Goal: Use online tool/utility: Use online tool/utility

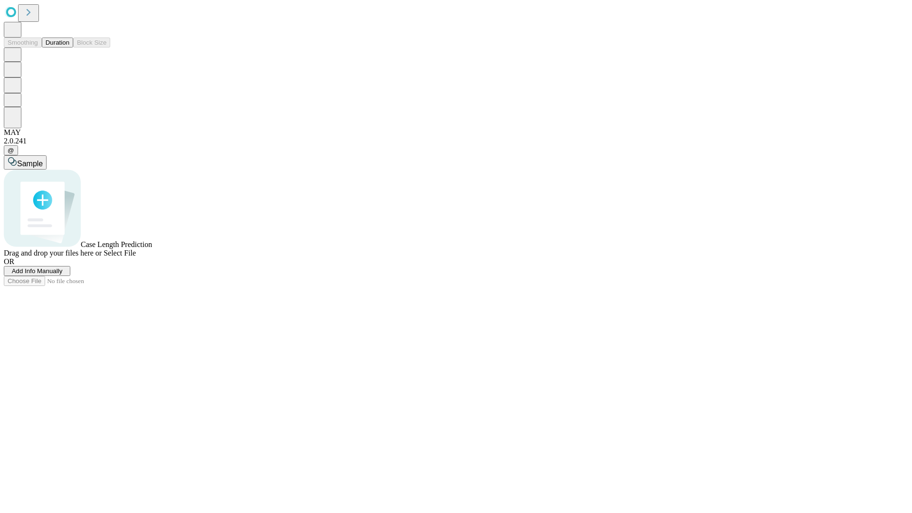
click at [136, 257] on span "Select File" at bounding box center [119, 253] width 32 height 8
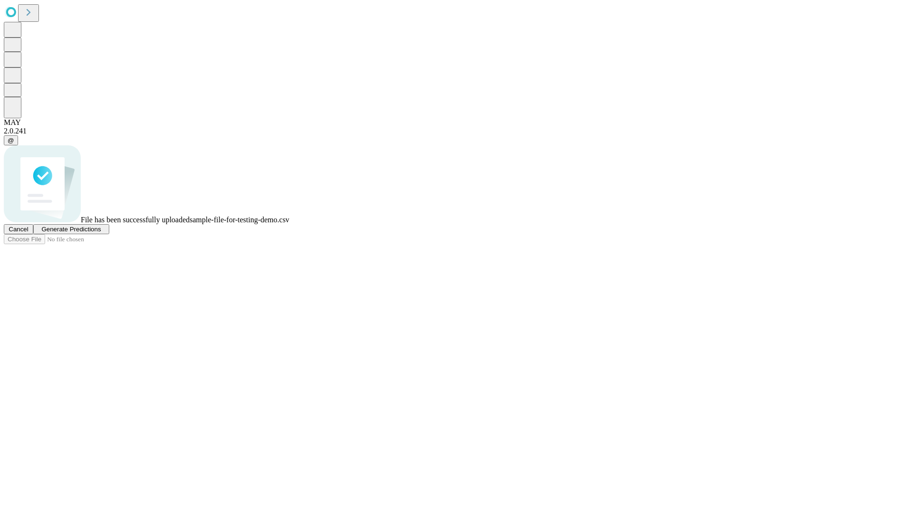
click at [101, 233] on span "Generate Predictions" at bounding box center [70, 229] width 59 height 7
